Goal: Information Seeking & Learning: Learn about a topic

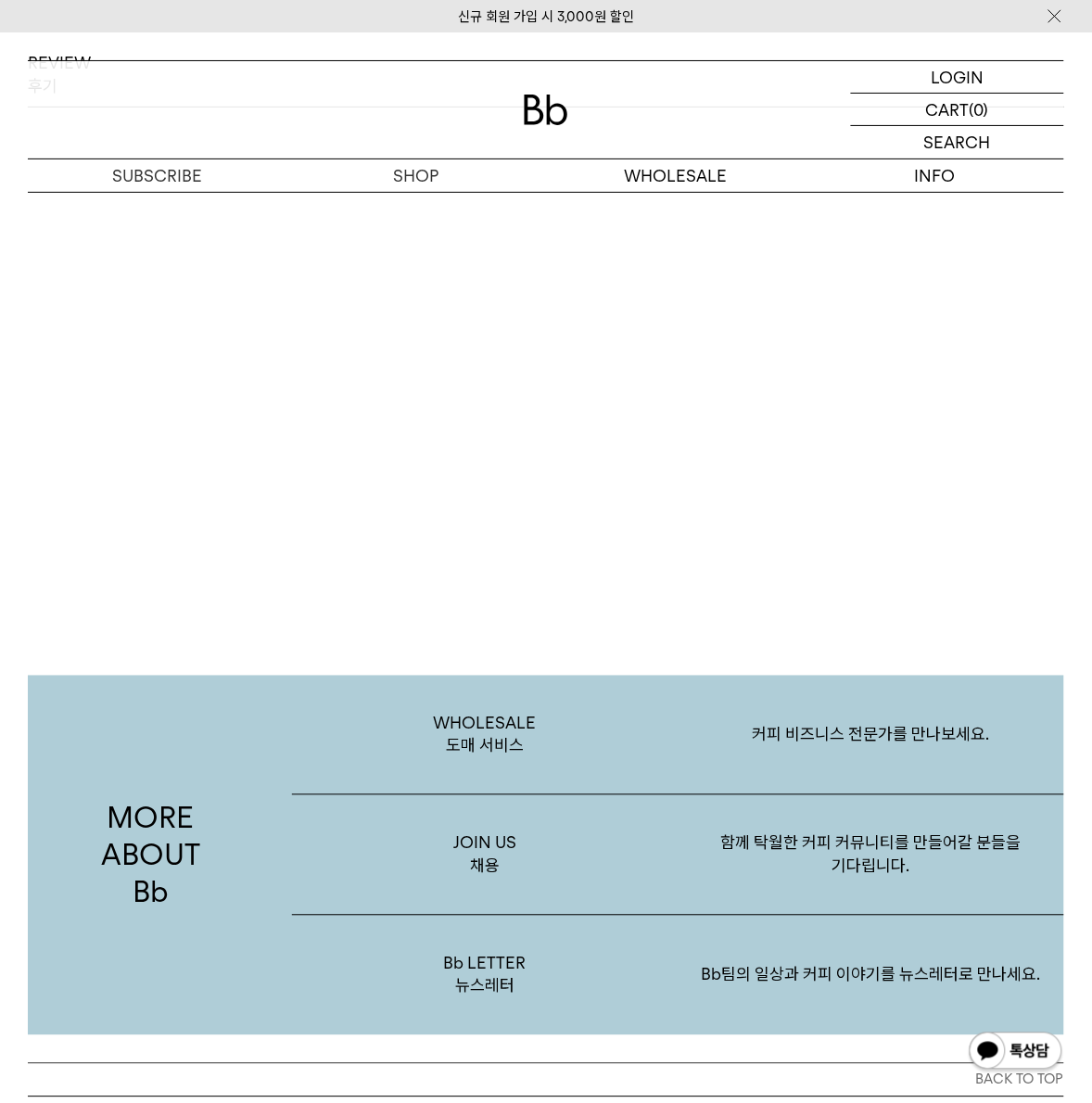
scroll to position [3369, 0]
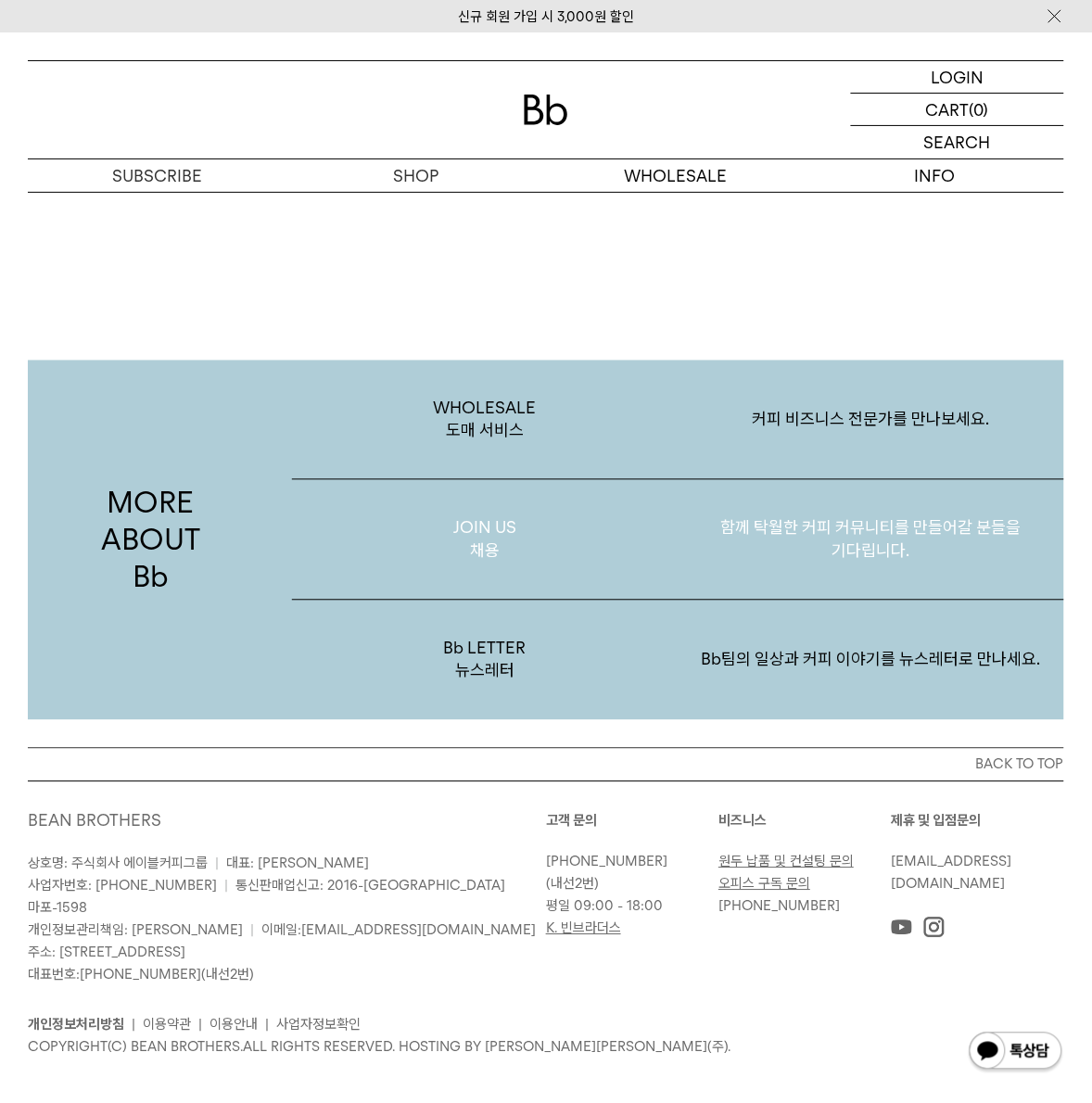
click at [707, 547] on p "함께 탁월한 커피 커뮤니티를 만들어갈 분들을 기다립니다." at bounding box center [870, 539] width 387 height 120
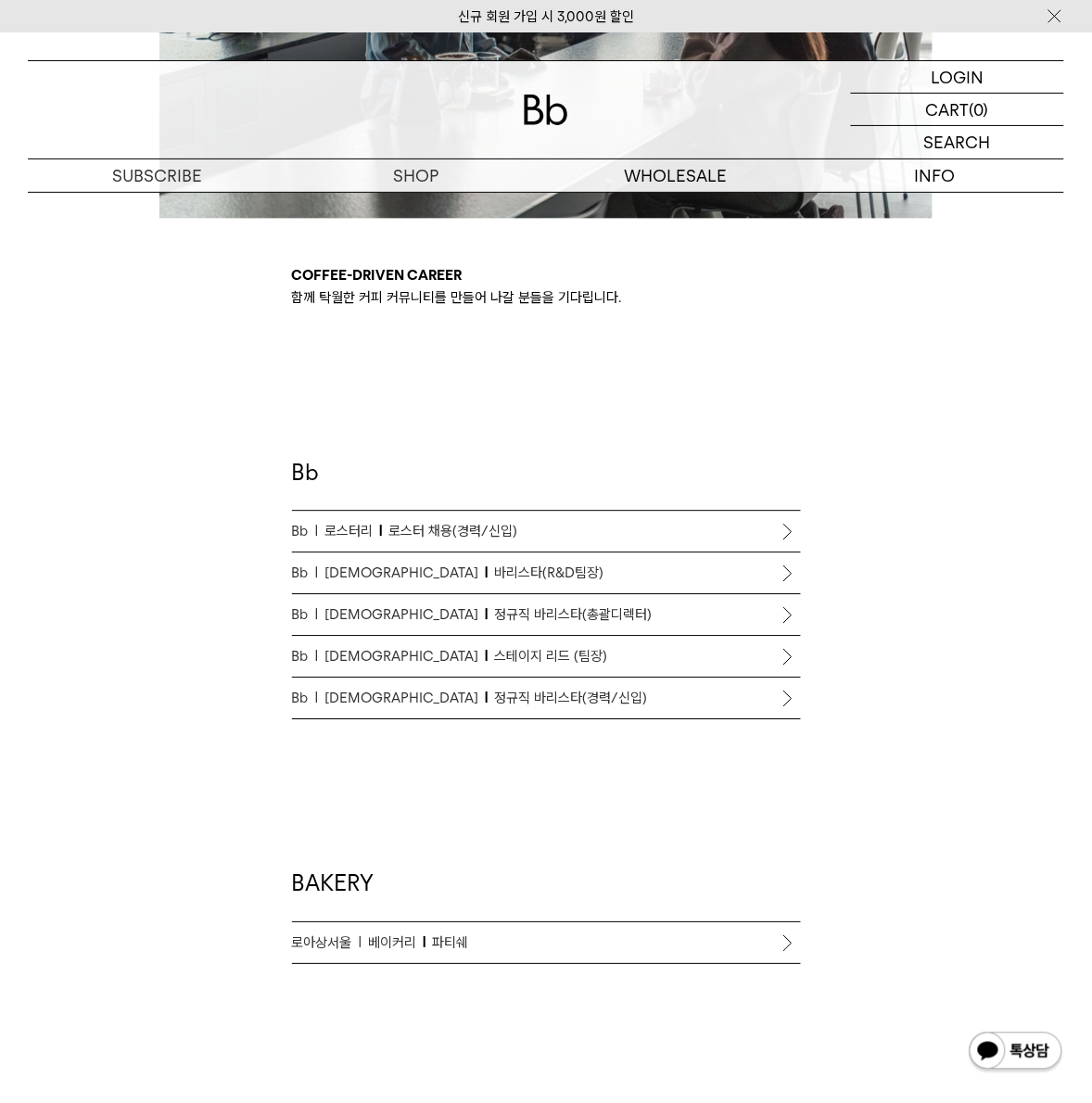
scroll to position [695, 0]
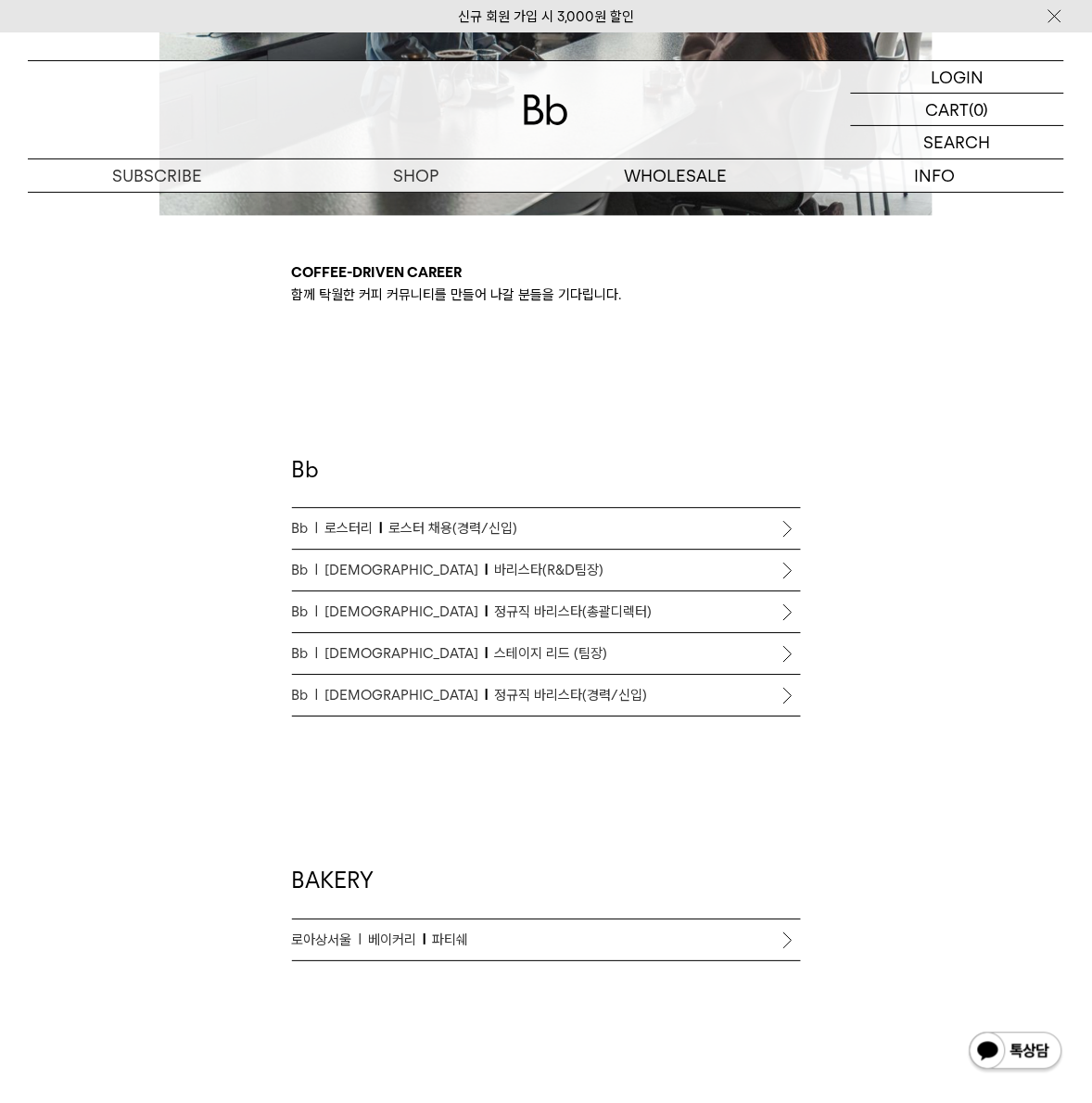
click at [580, 604] on p "Bb 바리스타 정규직 바리스타(총괄디렉터)" at bounding box center [546, 612] width 508 height 22
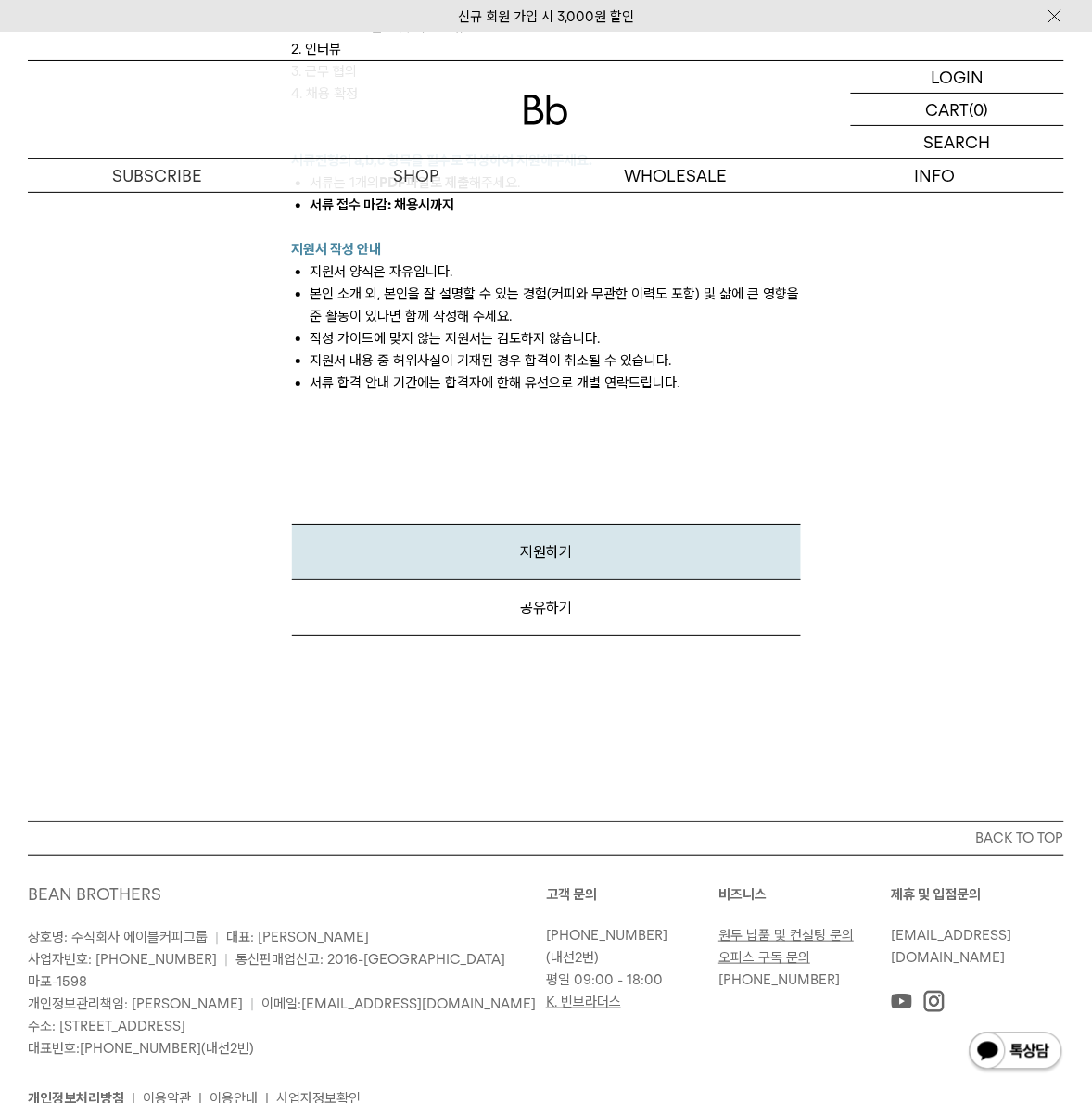
scroll to position [2540, 0]
